Goal: Information Seeking & Learning: Learn about a topic

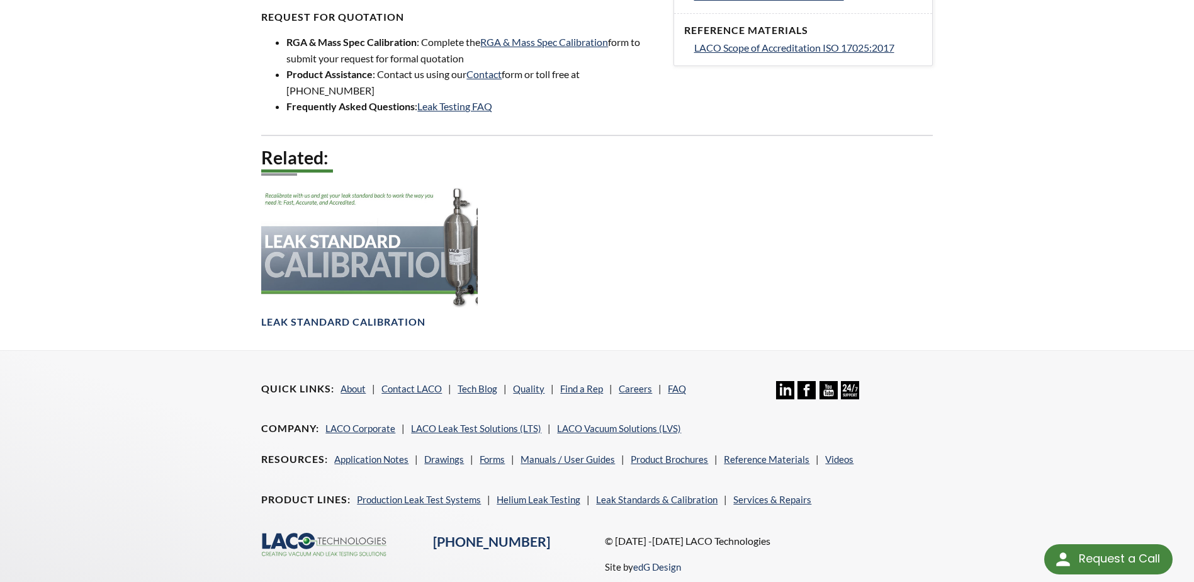
scroll to position [315, 0]
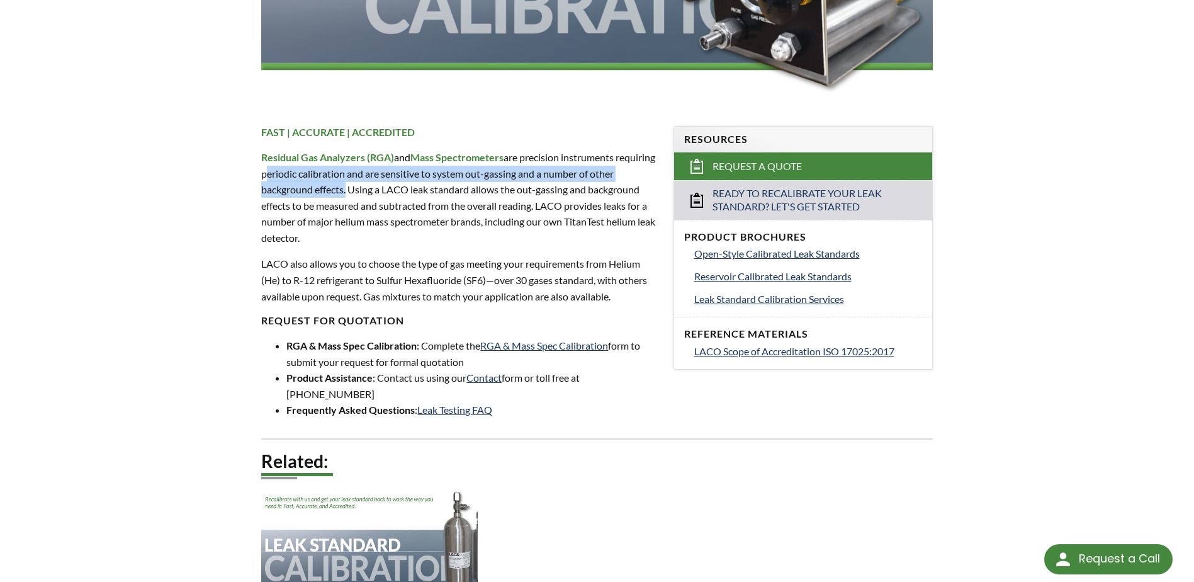
drag, startPoint x: 305, startPoint y: 176, endPoint x: 371, endPoint y: 184, distance: 67.3
click at [371, 184] on p "Residual Gas Analyzers (RGA) and Mass Spectrometers are precision instruments r…" at bounding box center [459, 197] width 397 height 97
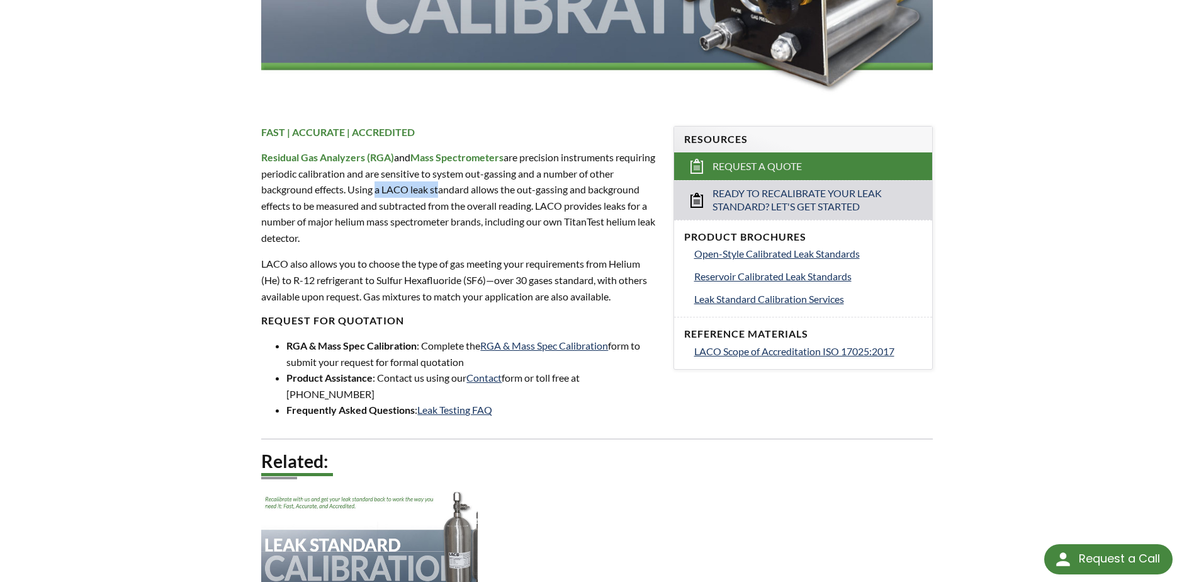
drag, startPoint x: 371, startPoint y: 184, endPoint x: 483, endPoint y: 190, distance: 111.5
click at [483, 190] on p "Residual Gas Analyzers (RGA) and Mass Spectrometers are precision instruments r…" at bounding box center [459, 197] width 397 height 97
drag, startPoint x: 483, startPoint y: 190, endPoint x: 582, endPoint y: 190, distance: 99.5
click at [582, 190] on p "Residual Gas Analyzers (RGA) and Mass Spectrometers are precision instruments r…" at bounding box center [459, 197] width 397 height 97
drag, startPoint x: 582, startPoint y: 190, endPoint x: 575, endPoint y: 190, distance: 7.6
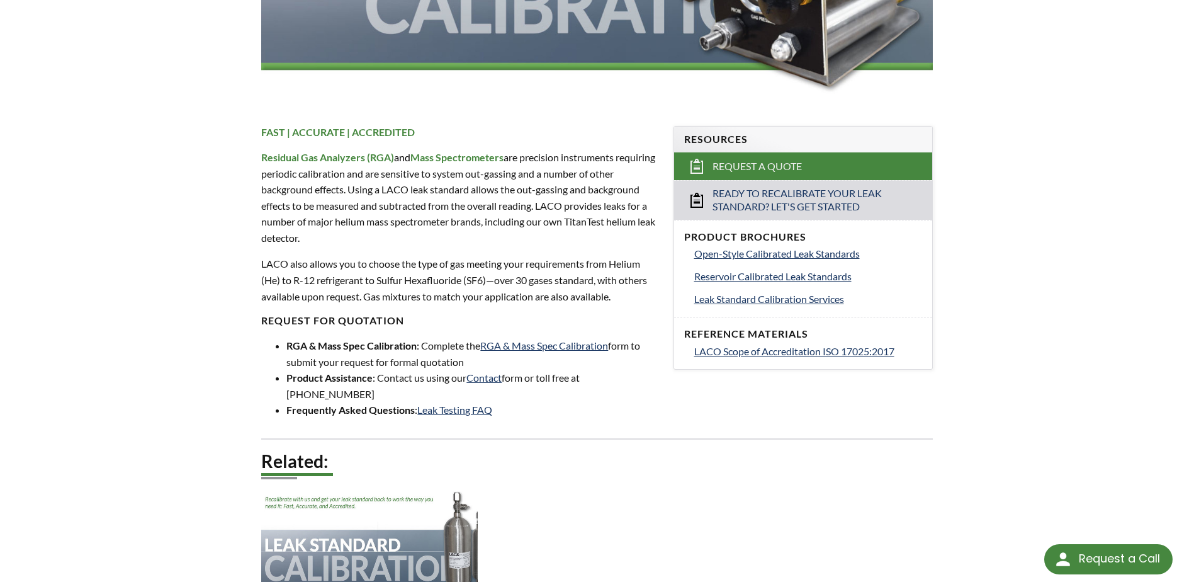
click at [589, 190] on p "Residual Gas Analyzers (RGA) and Mass Spectrometers are precision instruments r…" at bounding box center [459, 197] width 397 height 97
drag, startPoint x: 271, startPoint y: 203, endPoint x: 354, endPoint y: 205, distance: 83.7
click at [354, 205] on p "Residual Gas Analyzers (RGA) and Mass Spectrometers are precision instruments r…" at bounding box center [459, 197] width 397 height 97
drag, startPoint x: 354, startPoint y: 205, endPoint x: 347, endPoint y: 206, distance: 7.7
click at [354, 205] on p "Residual Gas Analyzers (RGA) and Mass Spectrometers are precision instruments r…" at bounding box center [459, 197] width 397 height 97
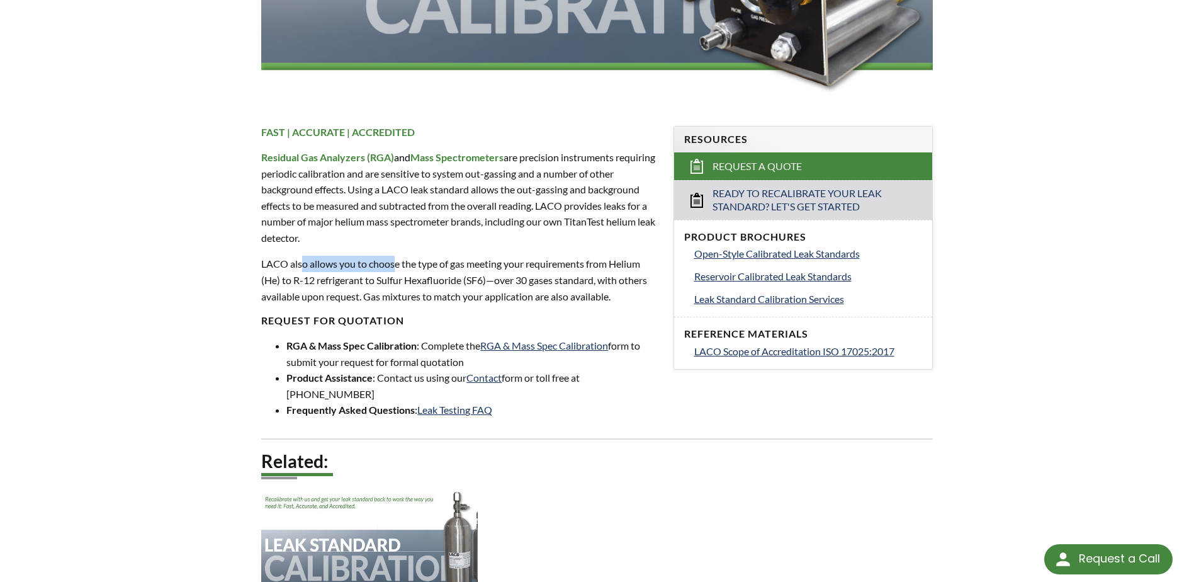
drag, startPoint x: 315, startPoint y: 257, endPoint x: 400, endPoint y: 261, distance: 84.5
click at [400, 261] on div "FAST | ACCURATE | ACCREDITED Residual Gas Analyzers (RGA) and Mass Spectrometer…" at bounding box center [459, 272] width 397 height 292
click at [405, 262] on p "LACO also allows you to choose the type of gas meeting your requirements from H…" at bounding box center [459, 280] width 397 height 48
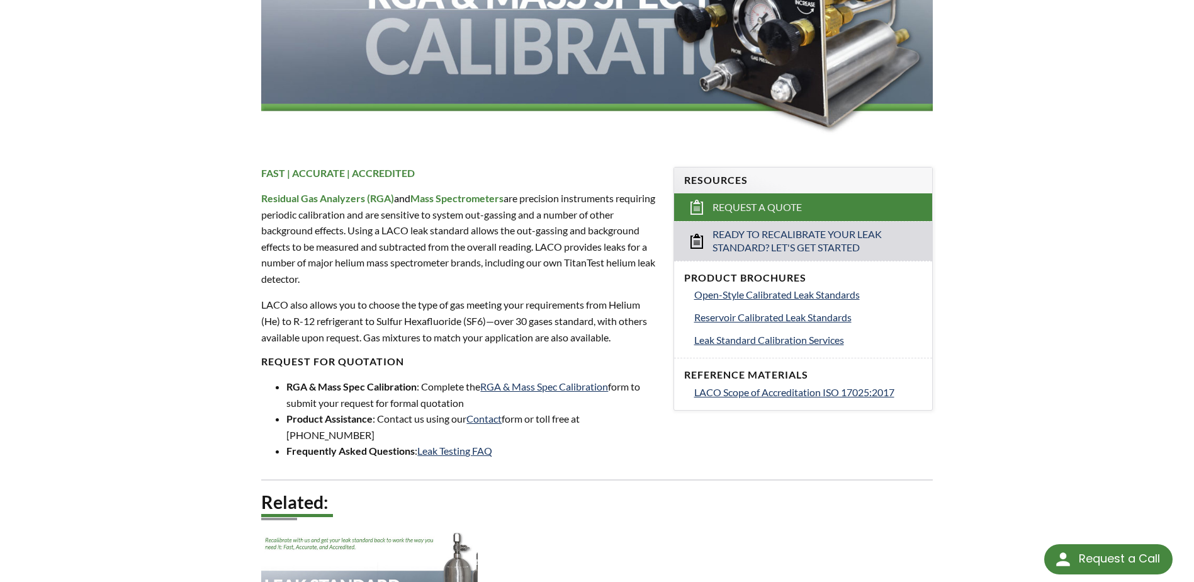
scroll to position [252, 0]
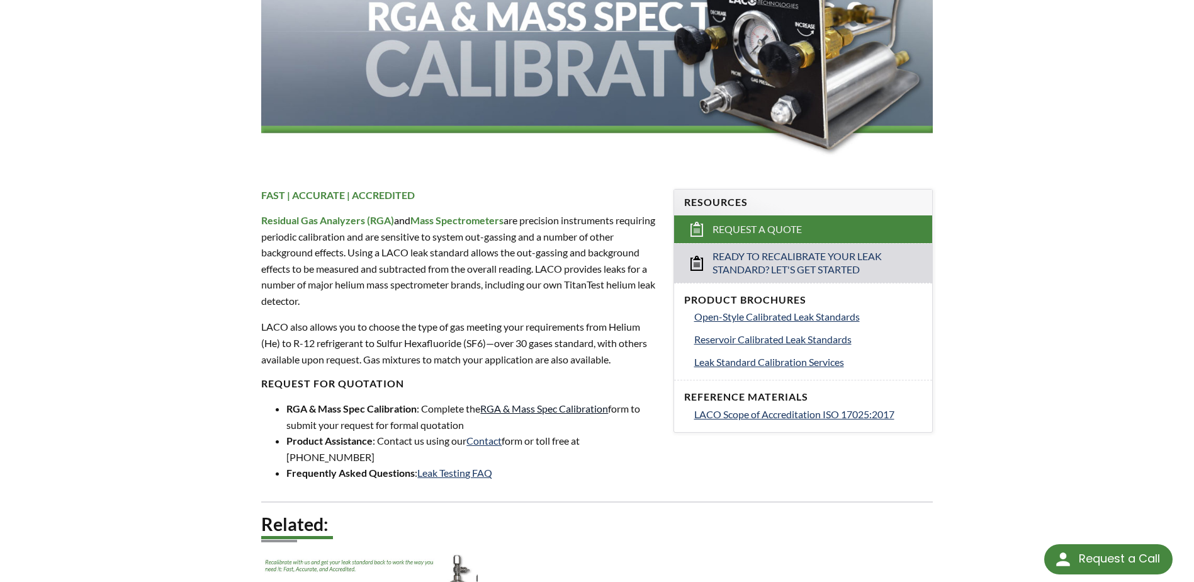
click at [574, 406] on link "RGA & Mass Spec Calibration" at bounding box center [544, 408] width 128 height 12
